Goal: Transaction & Acquisition: Purchase product/service

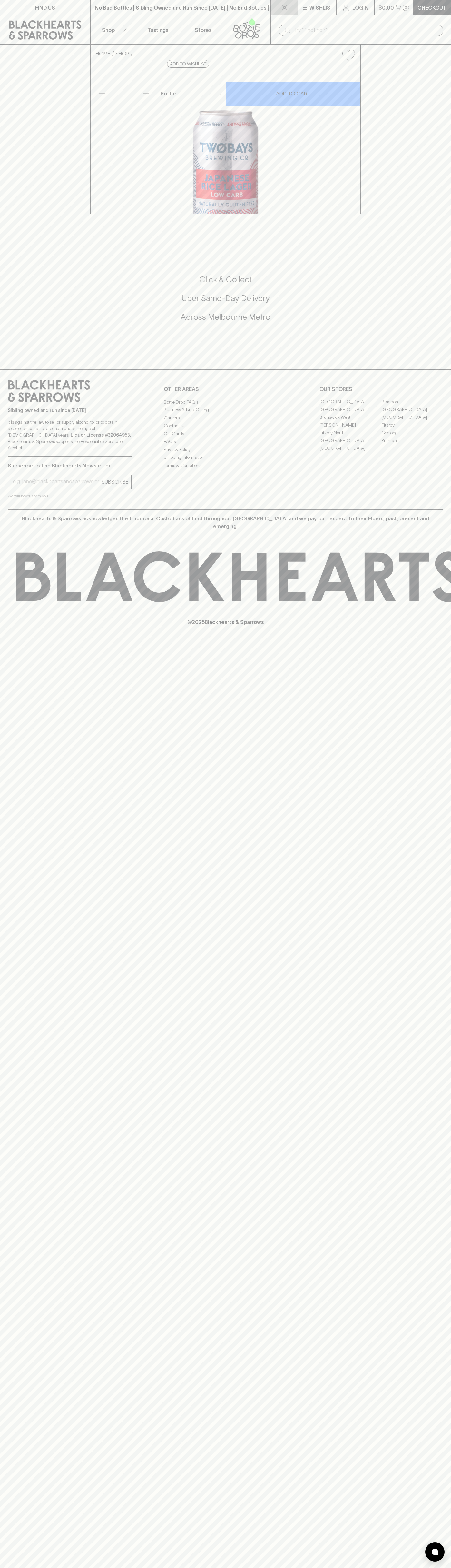
click at [273, 7] on link at bounding box center [285, 8] width 27 height 15
click at [425, 1383] on div "FIND US | No Bad Bottles | Sibling Owned and Run Since 2006 | No Bad Bottles | …" at bounding box center [225, 784] width 451 height 1568
click at [190, 1567] on html "FIND US | No Bad Bottles | Sibling Owned and Run Since 2006 | No Bad Bottles | …" at bounding box center [225, 784] width 451 height 1568
click at [11, 169] on div "HOME SHOP Two Bays Japanese Lager $9.00 Add to wishlist 10% discount when purch…" at bounding box center [225, 129] width 451 height 169
